Goal: Task Accomplishment & Management: Manage account settings

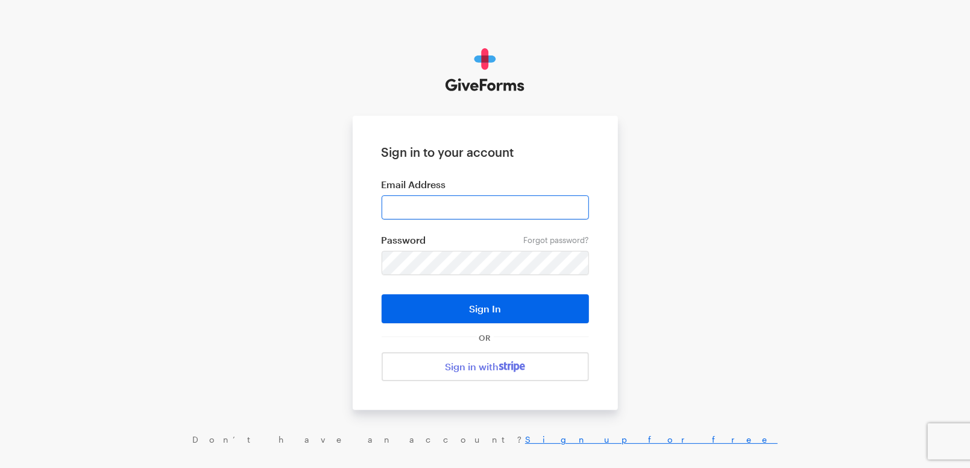
type input "cmacaraeg@brightfocus.org"
click at [381, 294] on button "Sign In" at bounding box center [484, 308] width 207 height 29
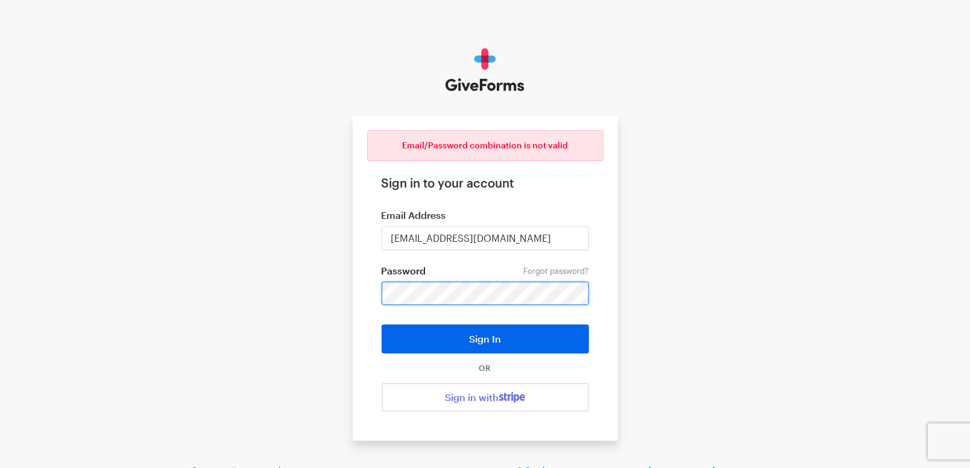
click at [381, 324] on button "Sign In" at bounding box center [484, 338] width 207 height 29
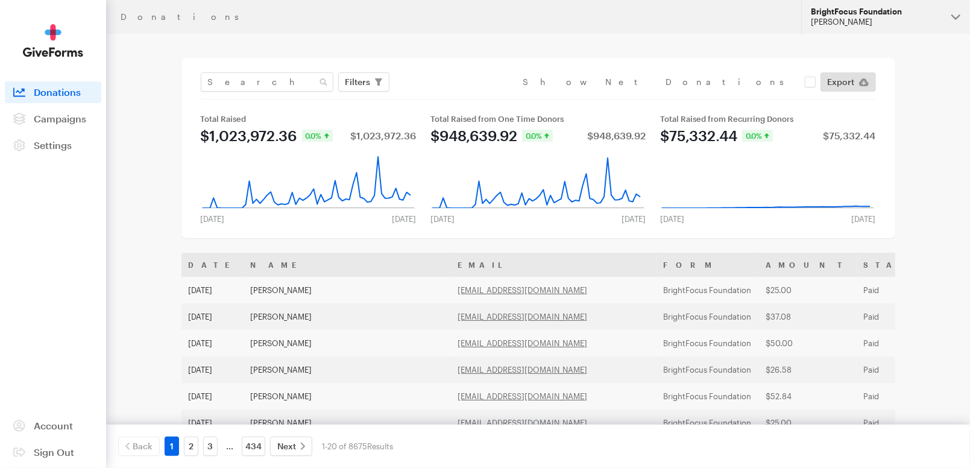
click at [898, 22] on div "[PERSON_NAME]" at bounding box center [875, 22] width 131 height 10
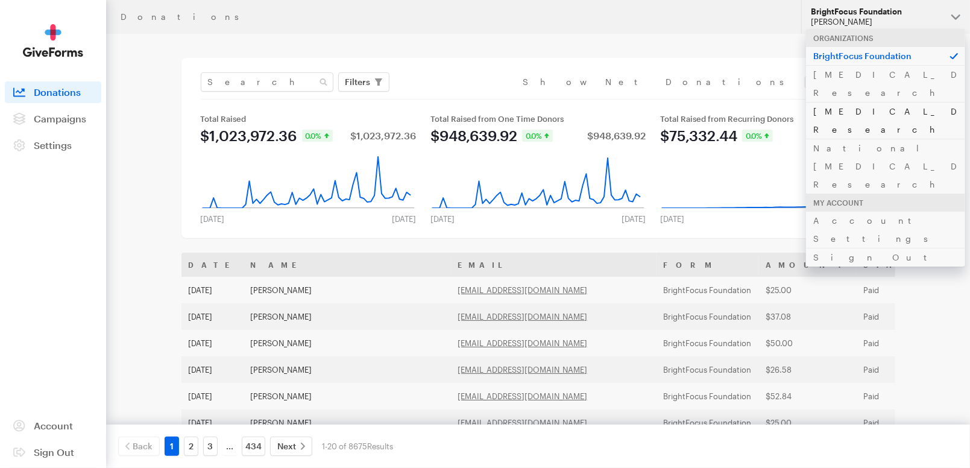
drag, startPoint x: 853, startPoint y: 90, endPoint x: 841, endPoint y: 101, distance: 16.7
click at [854, 102] on link "[MEDICAL_DATA] Research" at bounding box center [885, 120] width 159 height 37
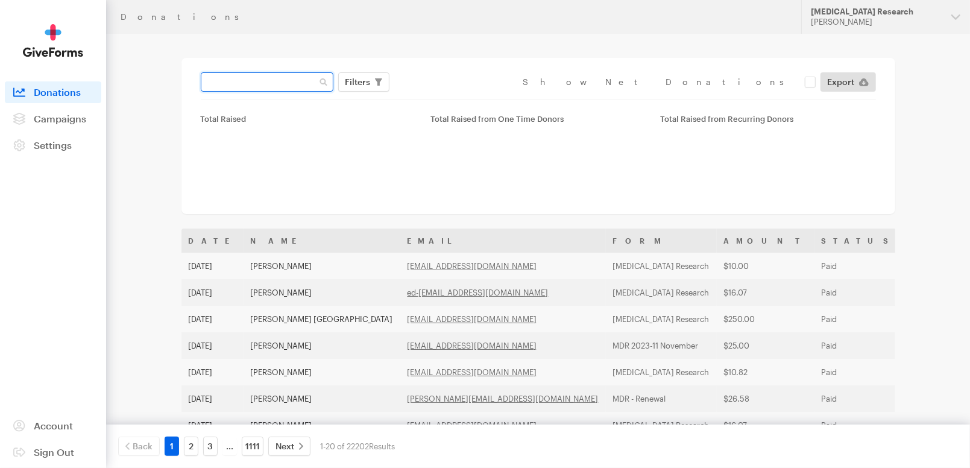
drag, startPoint x: 0, startPoint y: 0, endPoint x: 262, endPoint y: 83, distance: 275.0
click at [262, 83] on input "text" at bounding box center [267, 81] width 133 height 19
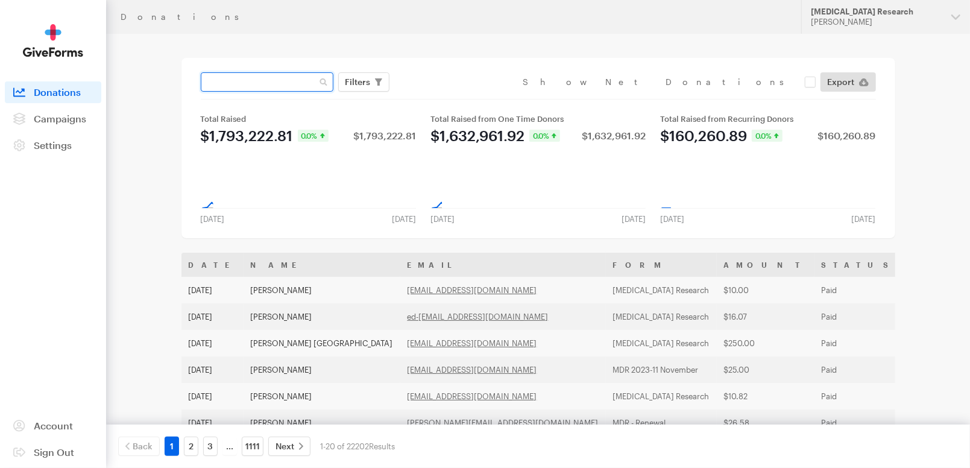
paste input "daclaw44@att.net"
type input "[EMAIL_ADDRESS][DOMAIN_NAME]"
click at [449, 98] on button "Apply" at bounding box center [468, 107] width 39 height 19
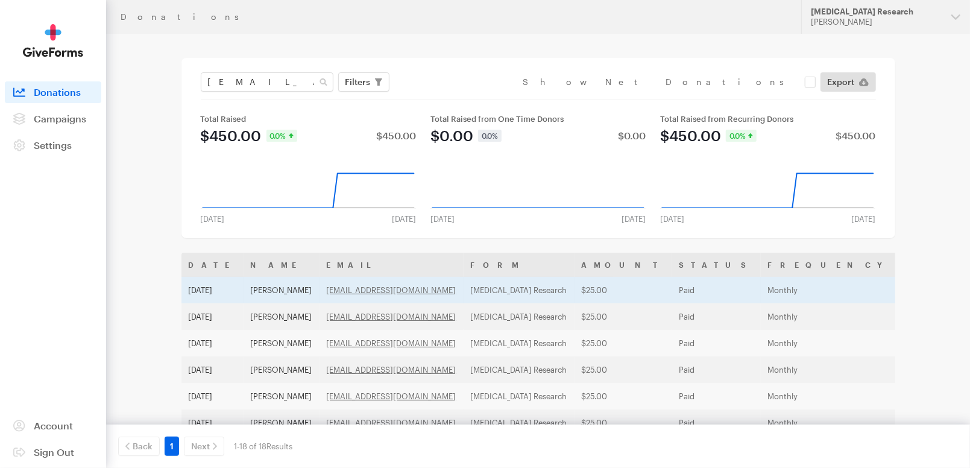
click at [760, 284] on td "Monthly" at bounding box center [829, 290] width 138 height 27
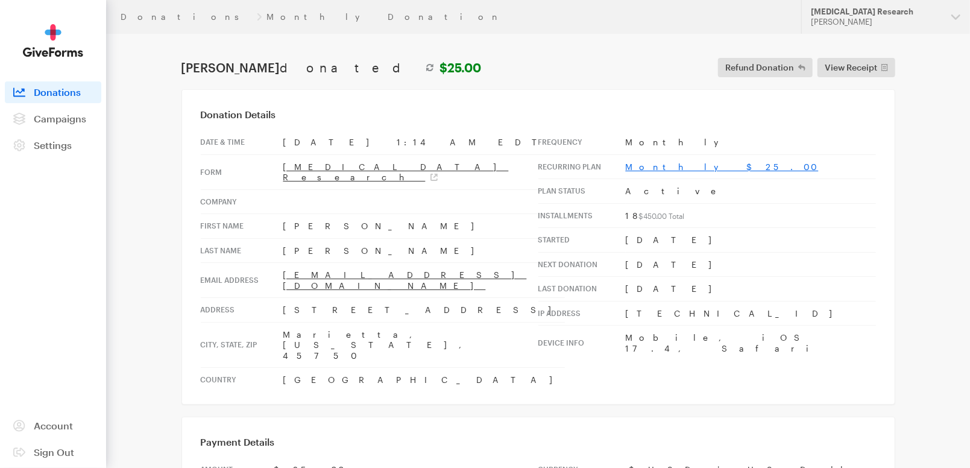
click at [656, 164] on link "Monthly $25.00" at bounding box center [721, 166] width 193 height 10
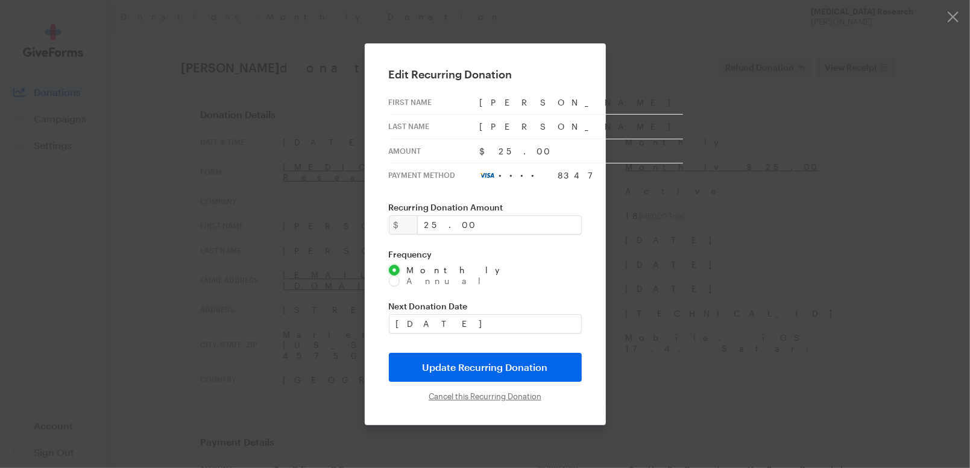
drag, startPoint x: 471, startPoint y: 388, endPoint x: 550, endPoint y: 63, distance: 334.7
click at [472, 391] on input "Cancel this Recurring Donation" at bounding box center [484, 396] width 113 height 10
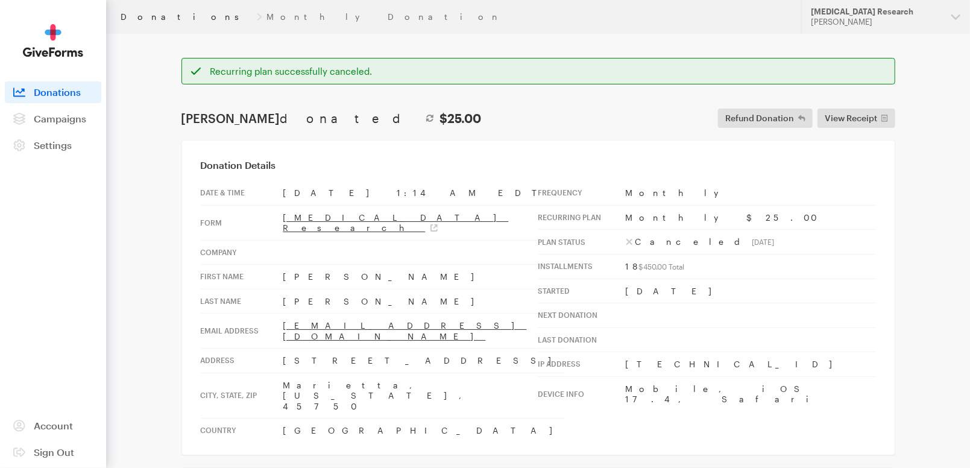
click at [143, 12] on link "Donations" at bounding box center [186, 17] width 131 height 10
